Goal: Transaction & Acquisition: Purchase product/service

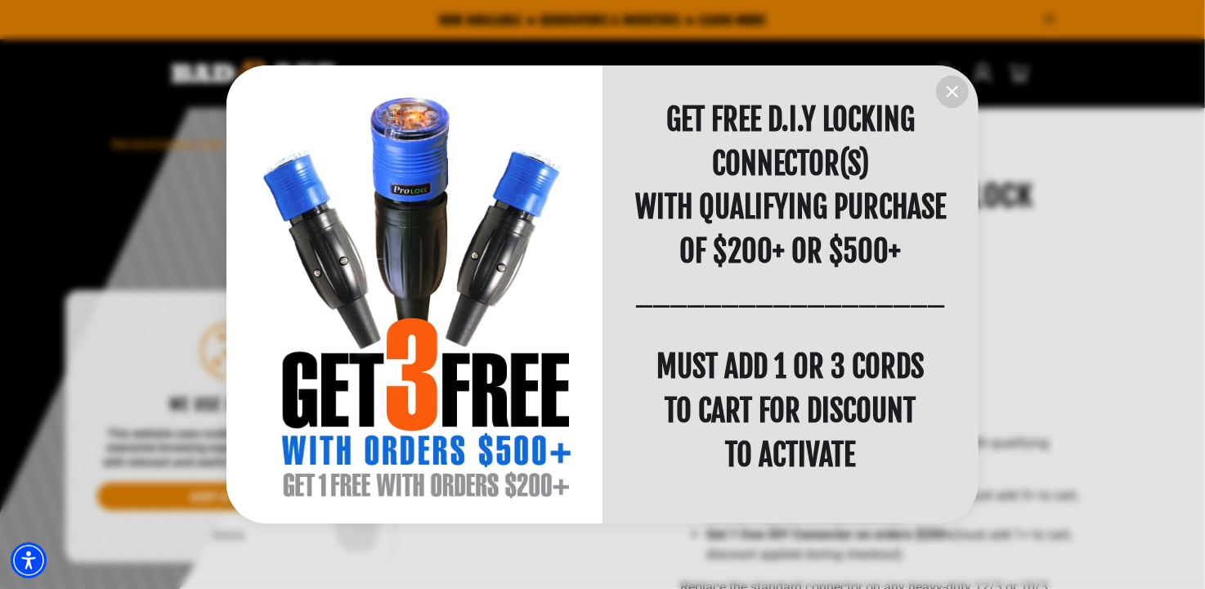
click at [235, 535] on div at bounding box center [602, 294] width 1205 height 589
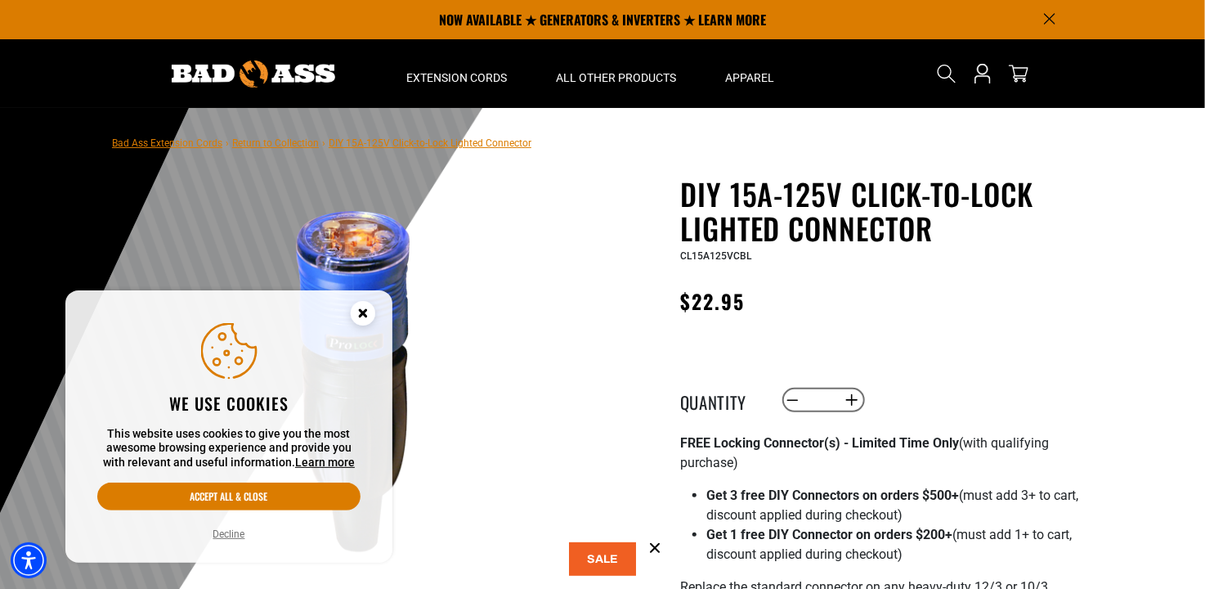
click at [235, 535] on button "Decline" at bounding box center [230, 534] width 42 height 16
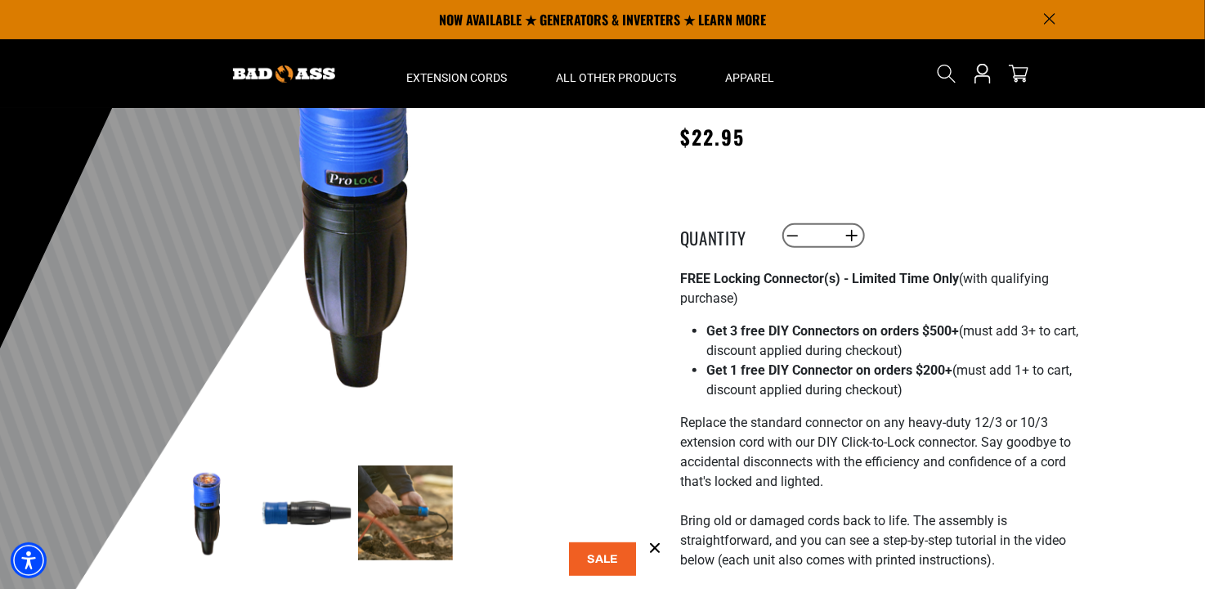
scroll to position [164, 0]
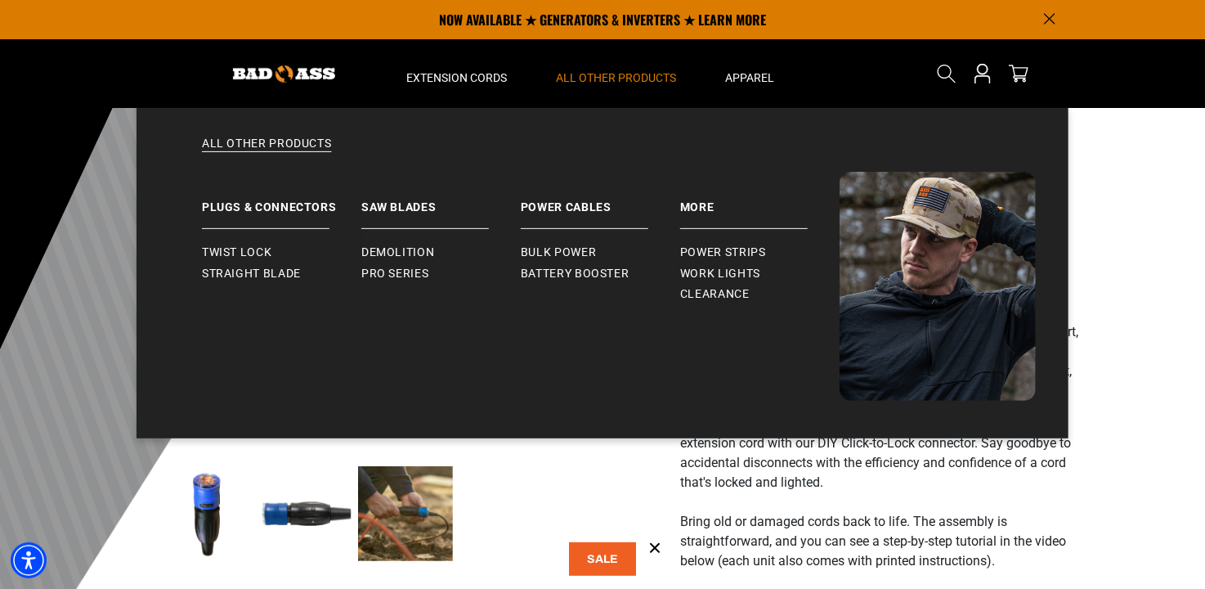
click at [598, 79] on span "All Other Products" at bounding box center [616, 77] width 120 height 15
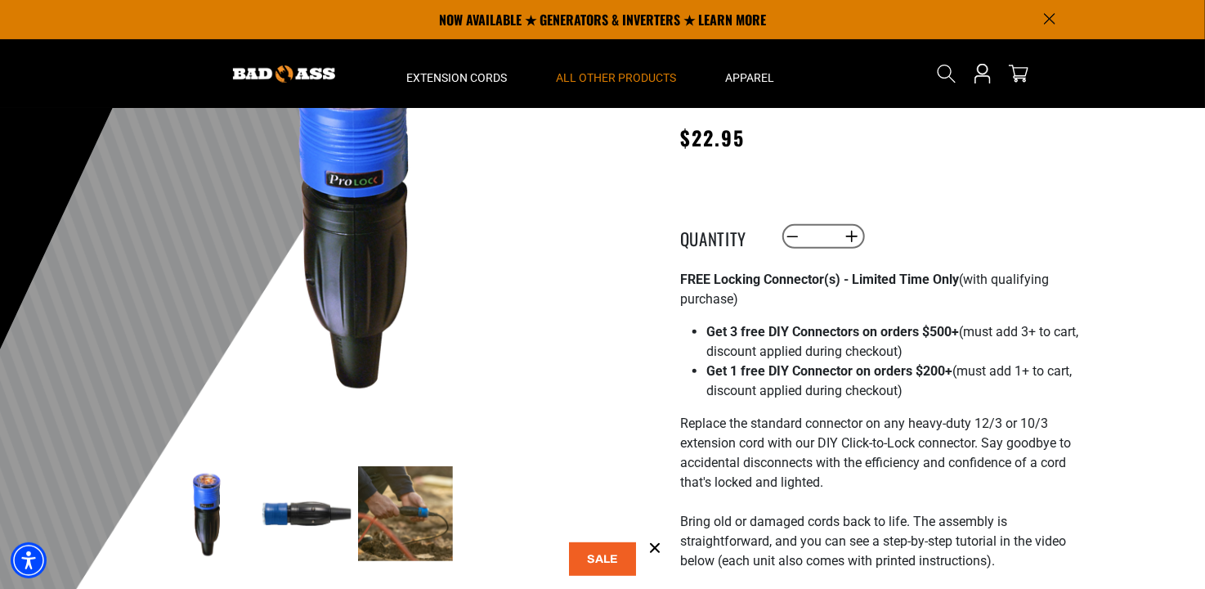
click at [598, 79] on span "All Other Products" at bounding box center [616, 77] width 120 height 15
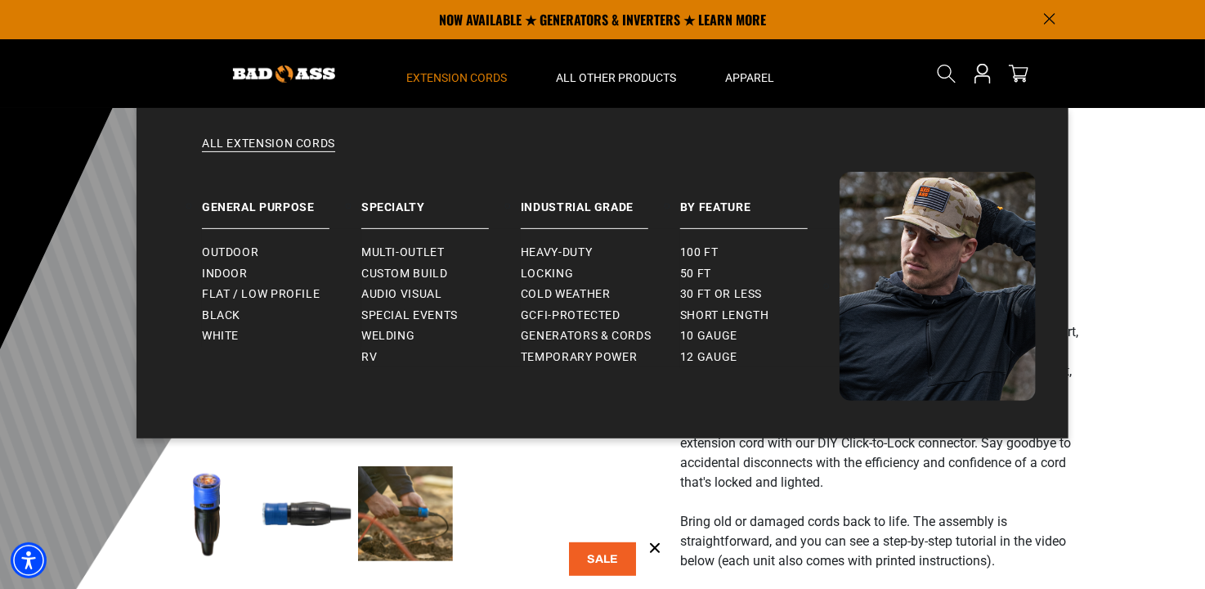
click at [451, 73] on span "Extension Cords" at bounding box center [456, 77] width 101 height 15
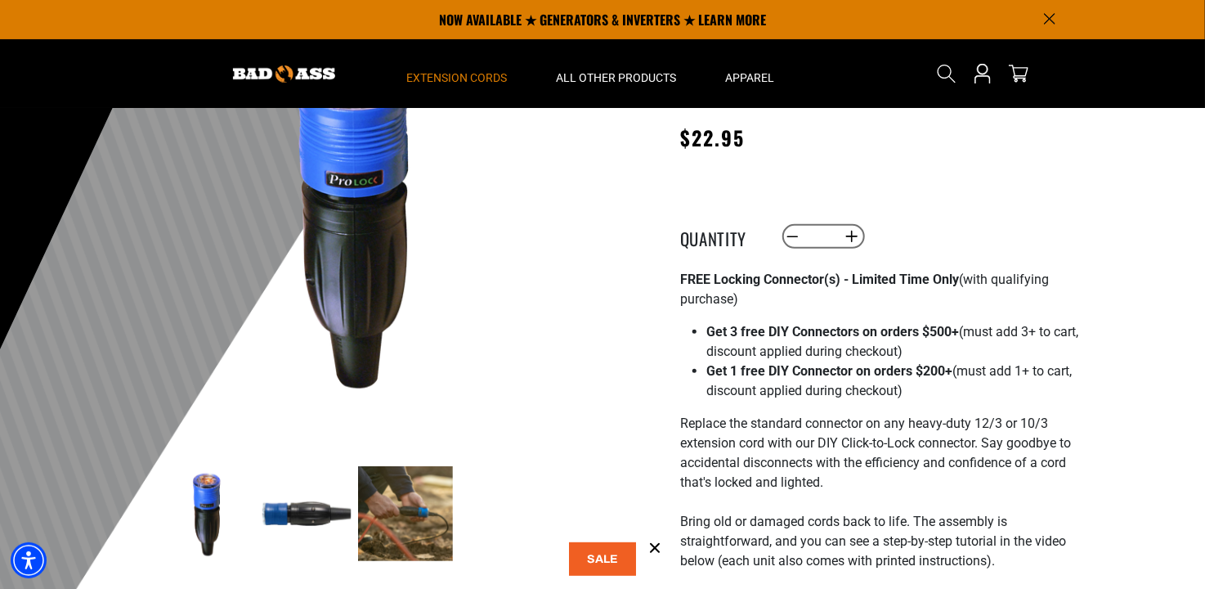
click at [449, 75] on span "Extension Cords" at bounding box center [456, 77] width 101 height 15
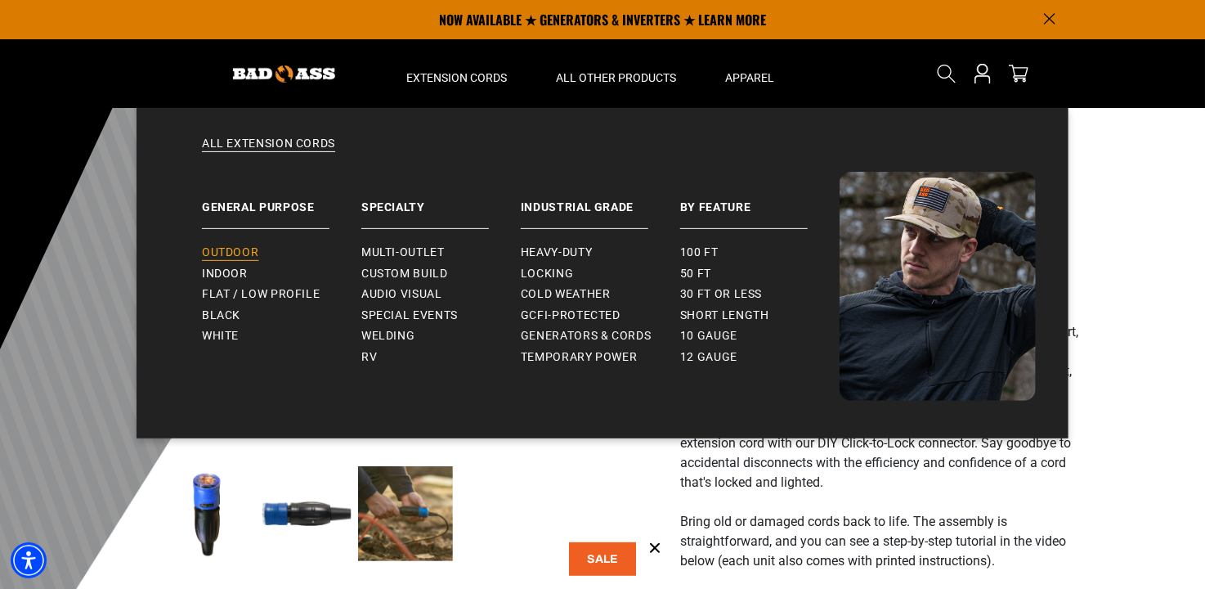
click at [218, 248] on span "Outdoor" at bounding box center [230, 252] width 56 height 15
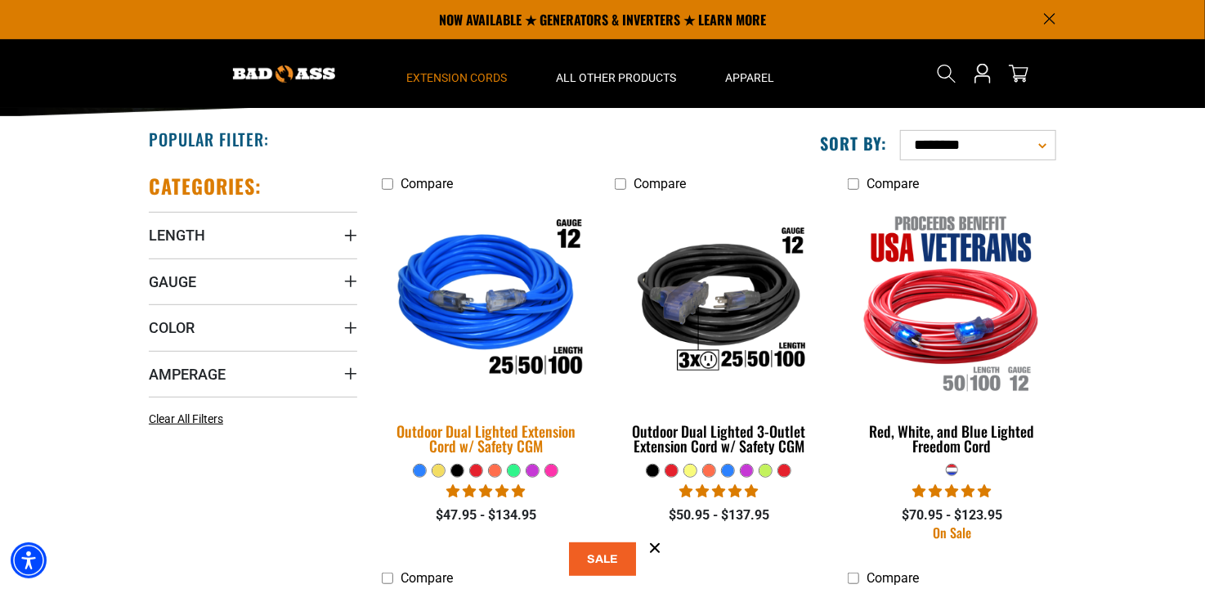
scroll to position [164, 0]
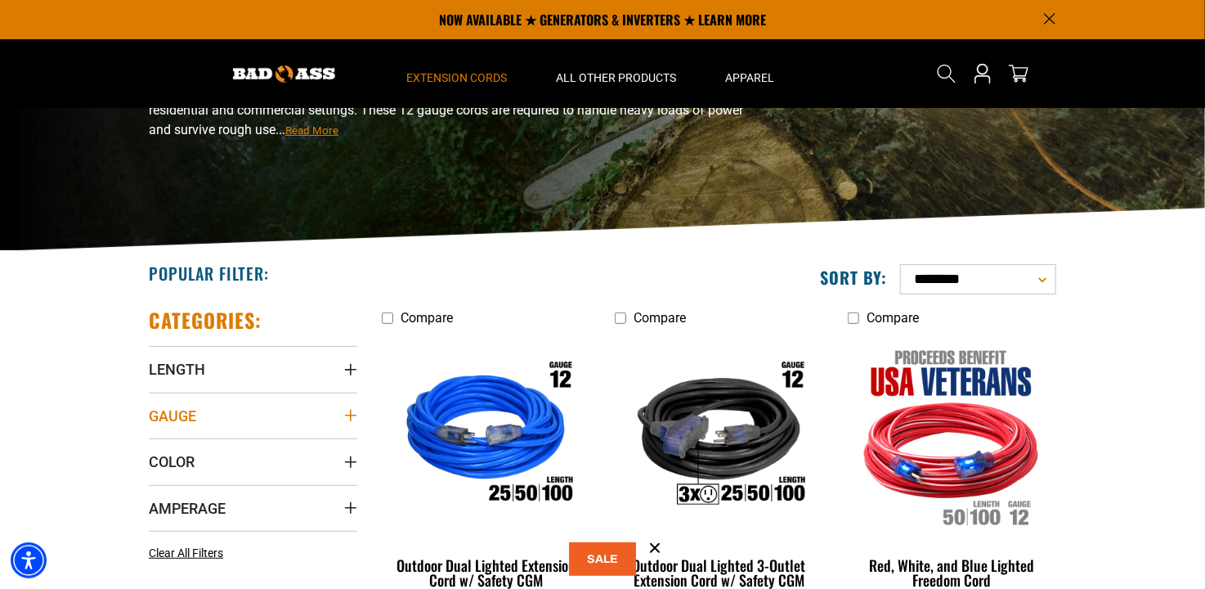
click at [340, 411] on summary "Gauge" at bounding box center [253, 416] width 209 height 46
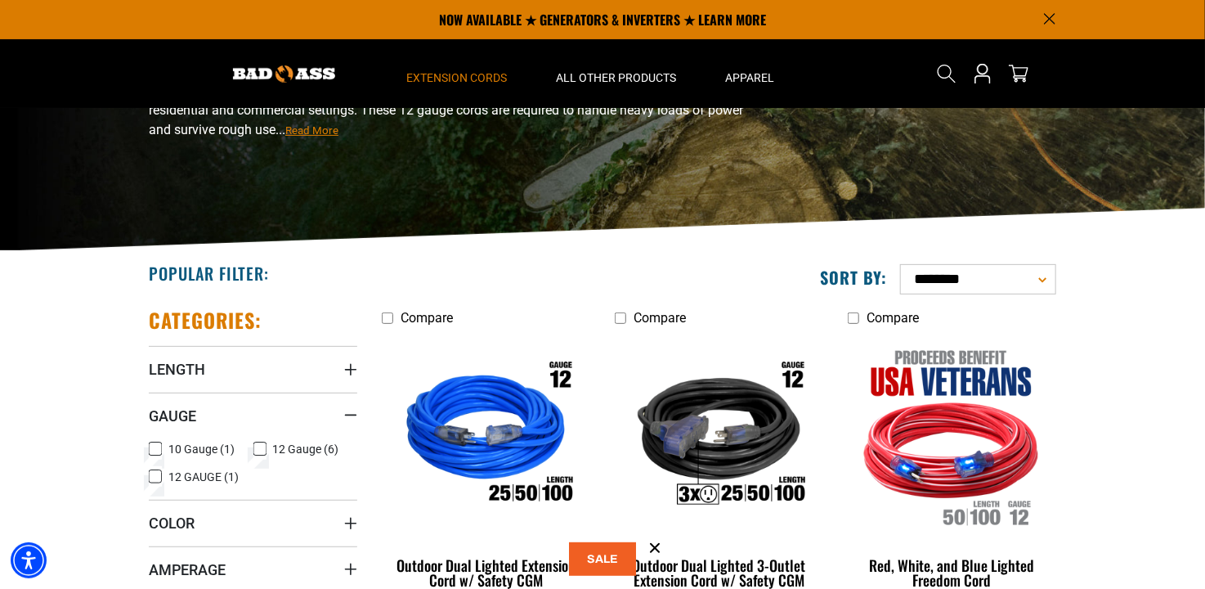
click at [155, 446] on icon at bounding box center [155, 448] width 13 height 21
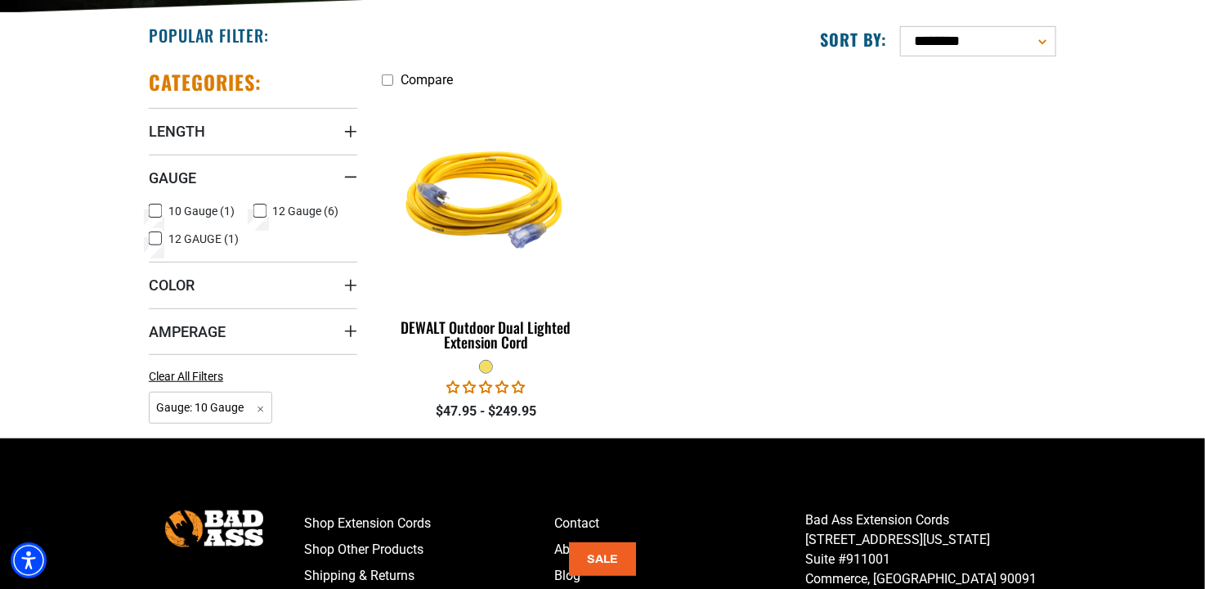
scroll to position [409, 0]
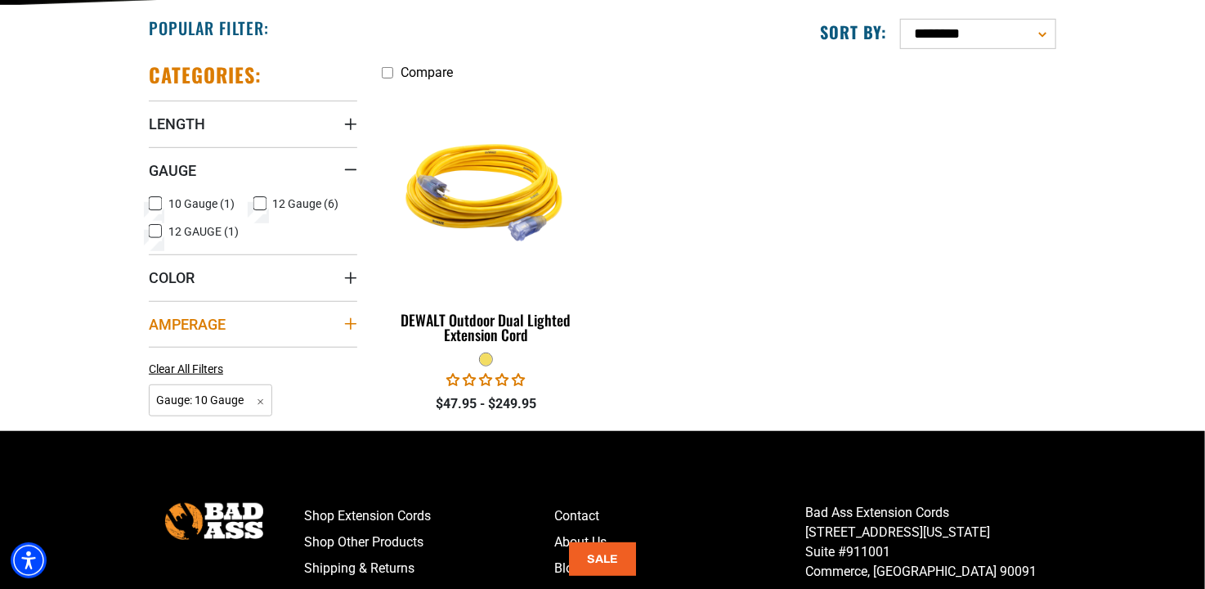
click at [352, 323] on icon "Amperage" at bounding box center [350, 323] width 13 height 13
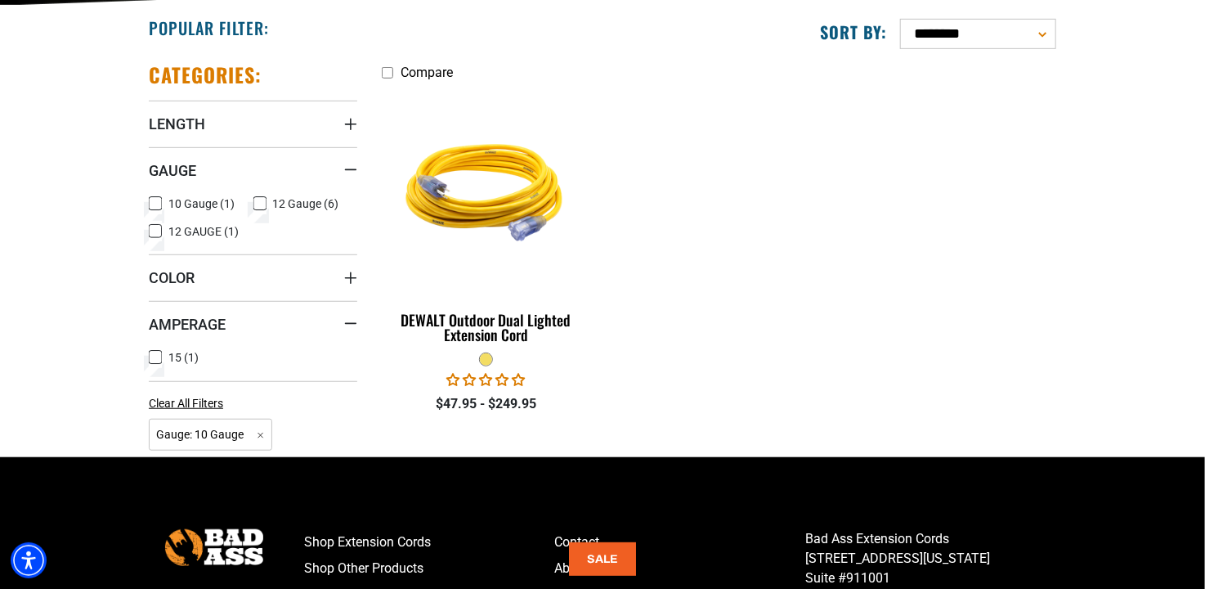
click at [163, 354] on label "15 (1) 15 (1 product)" at bounding box center [201, 357] width 105 height 21
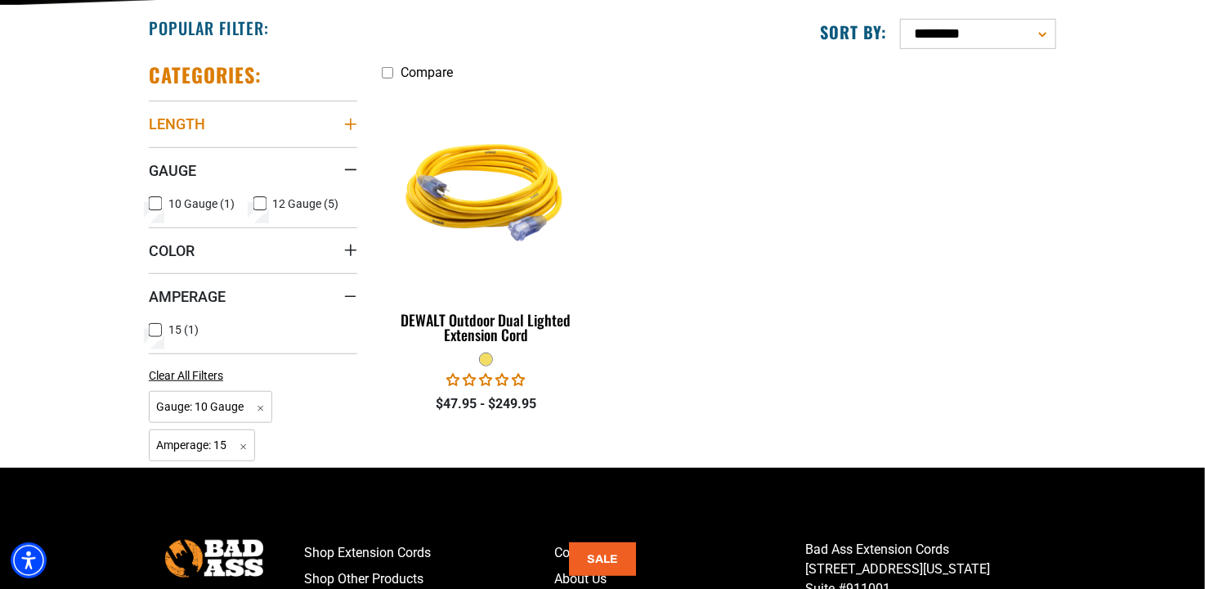
click at [351, 123] on icon "Length" at bounding box center [350, 124] width 11 height 11
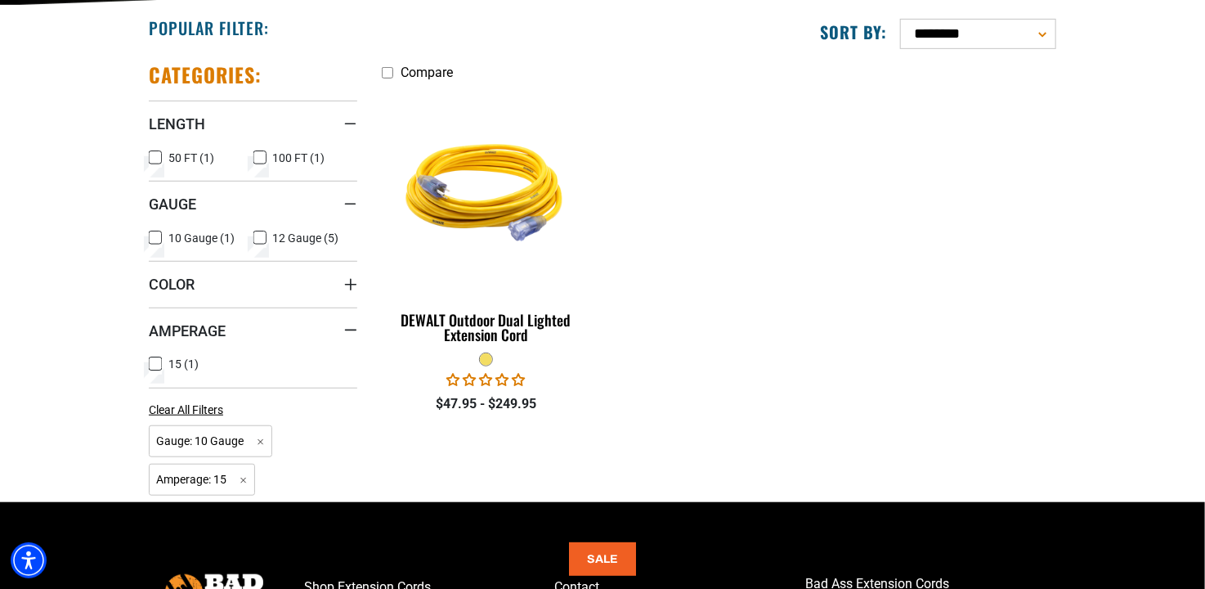
click at [265, 155] on icon at bounding box center [260, 157] width 13 height 21
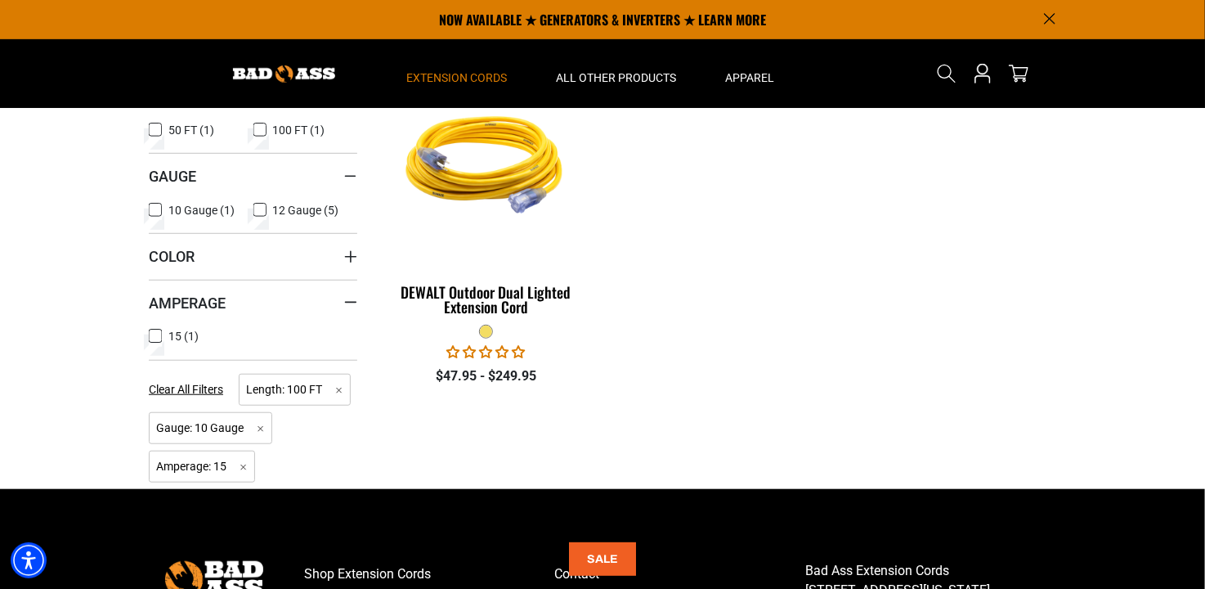
scroll to position [409, 0]
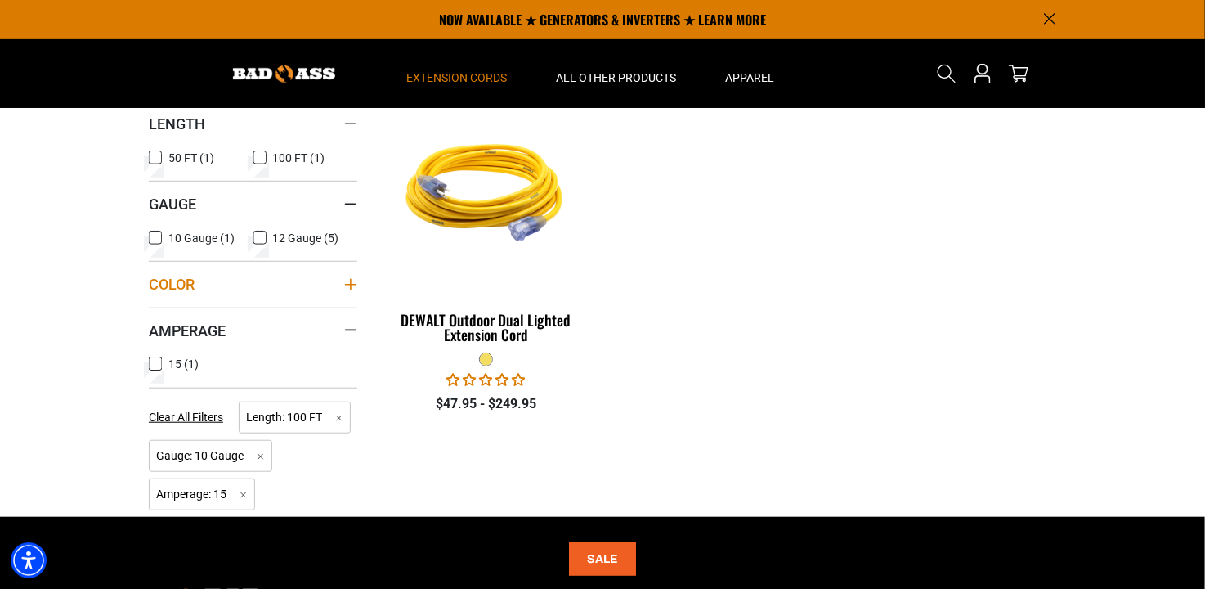
click at [348, 280] on icon "Color" at bounding box center [350, 284] width 13 height 13
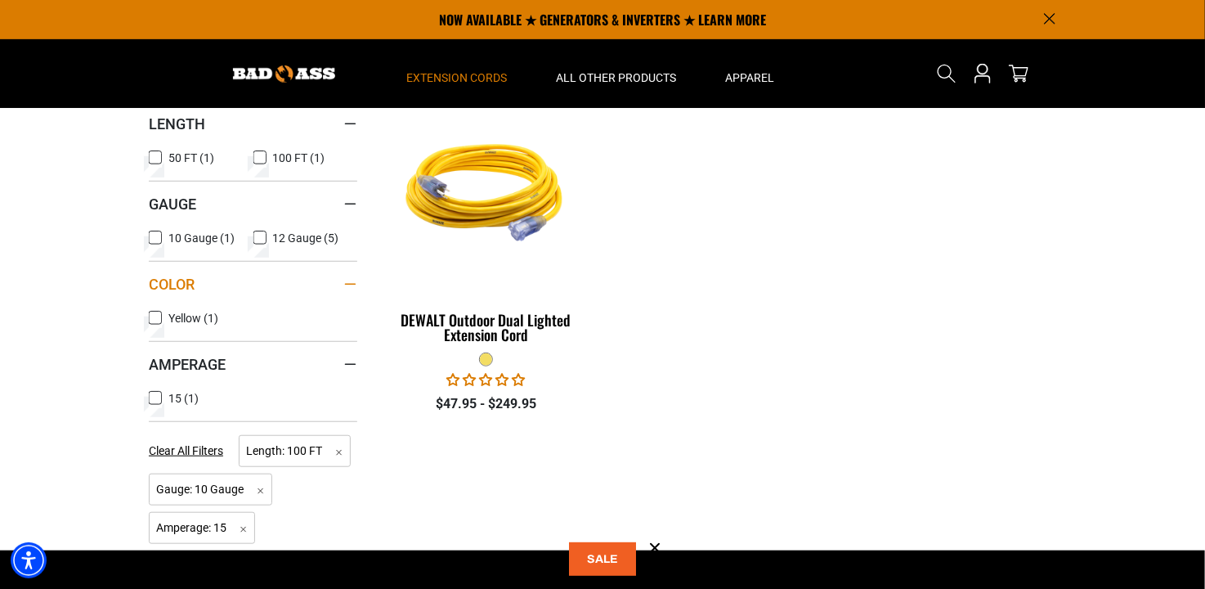
click at [345, 284] on icon "Color" at bounding box center [350, 285] width 11 height 2
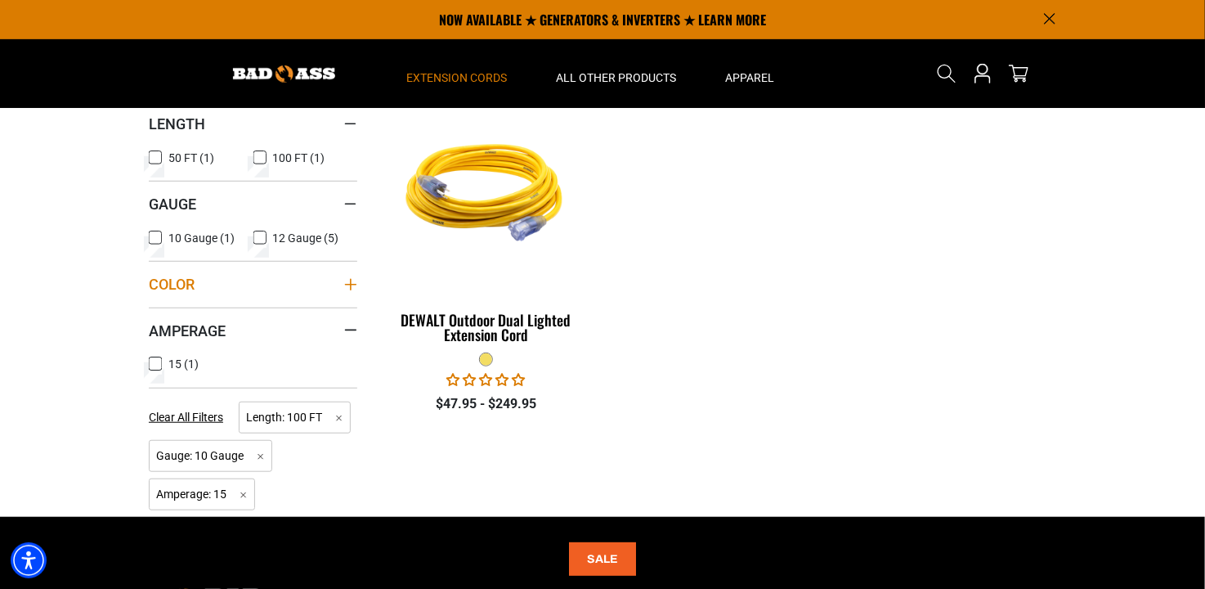
click at [345, 283] on icon "Color" at bounding box center [350, 284] width 11 height 11
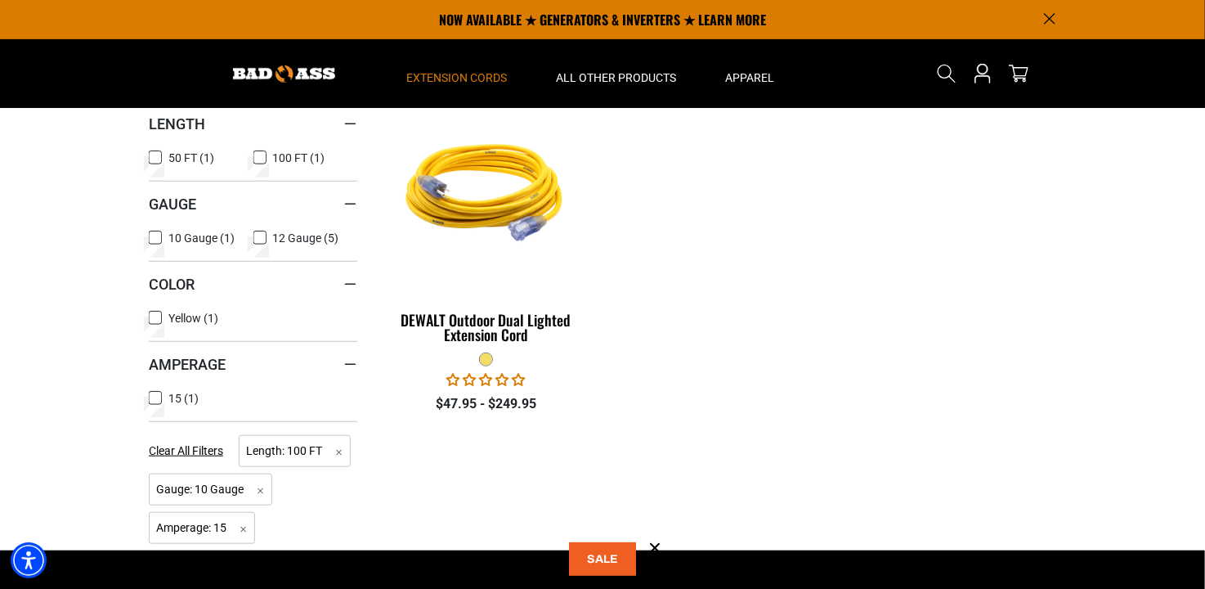
click at [152, 314] on icon at bounding box center [155, 317] width 13 height 21
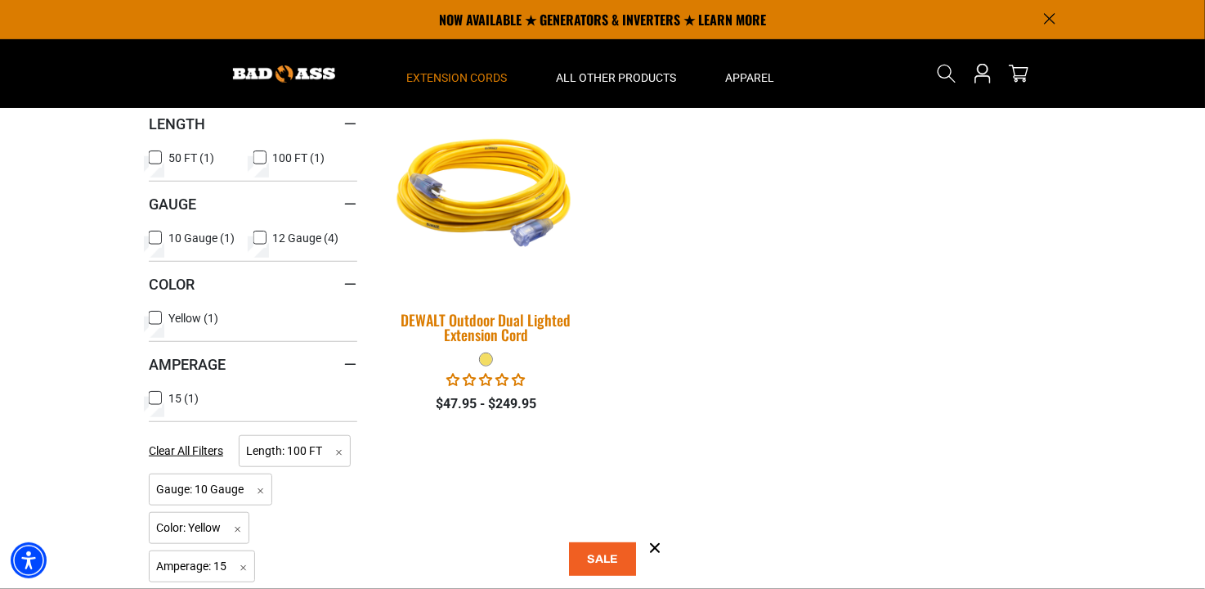
click at [485, 338] on div "DEWALT Outdoor Dual Lighted Extension Cord" at bounding box center [486, 326] width 209 height 29
